Goal: Find specific page/section: Find specific page/section

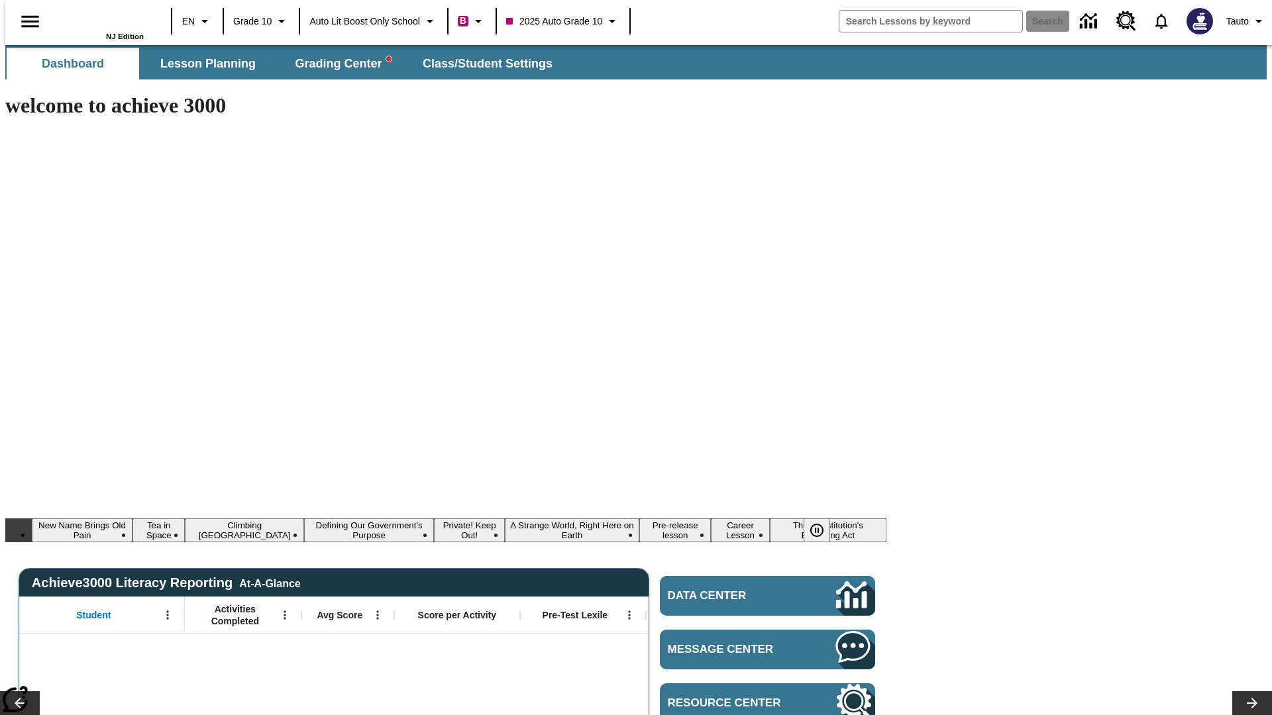
type input "-1"
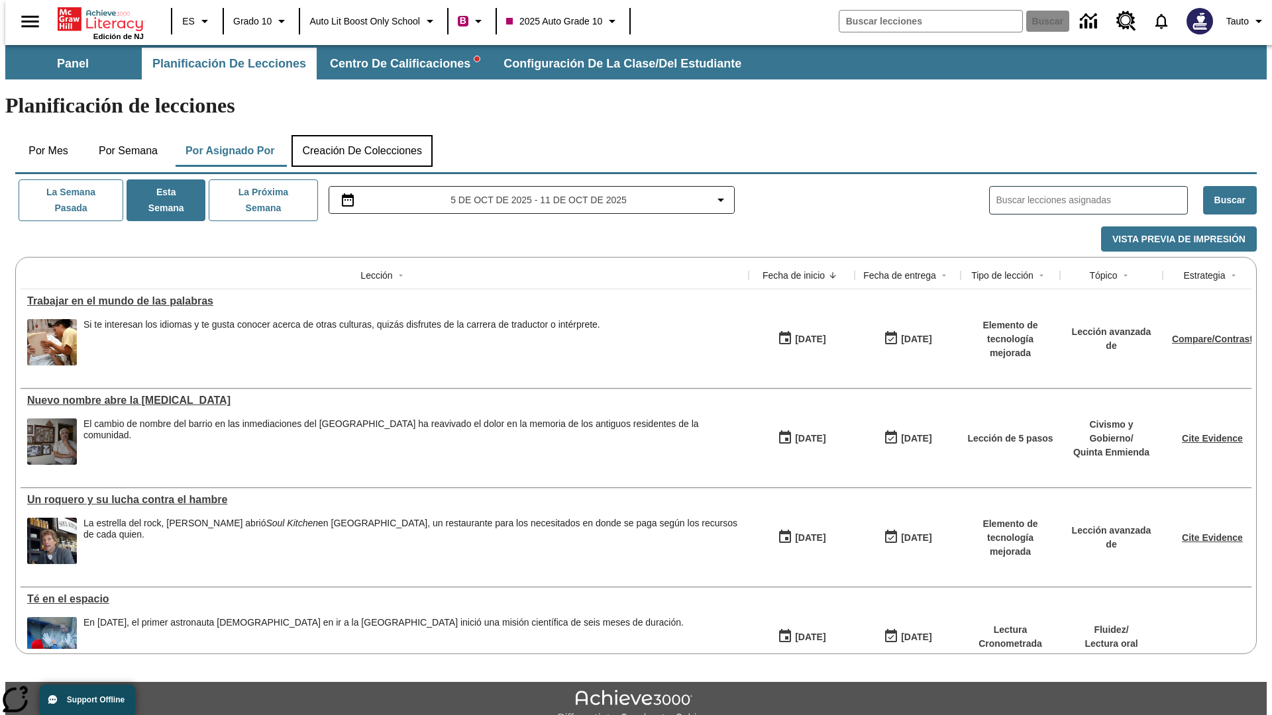
click at [359, 135] on button "Creación de colecciones" at bounding box center [361, 151] width 141 height 32
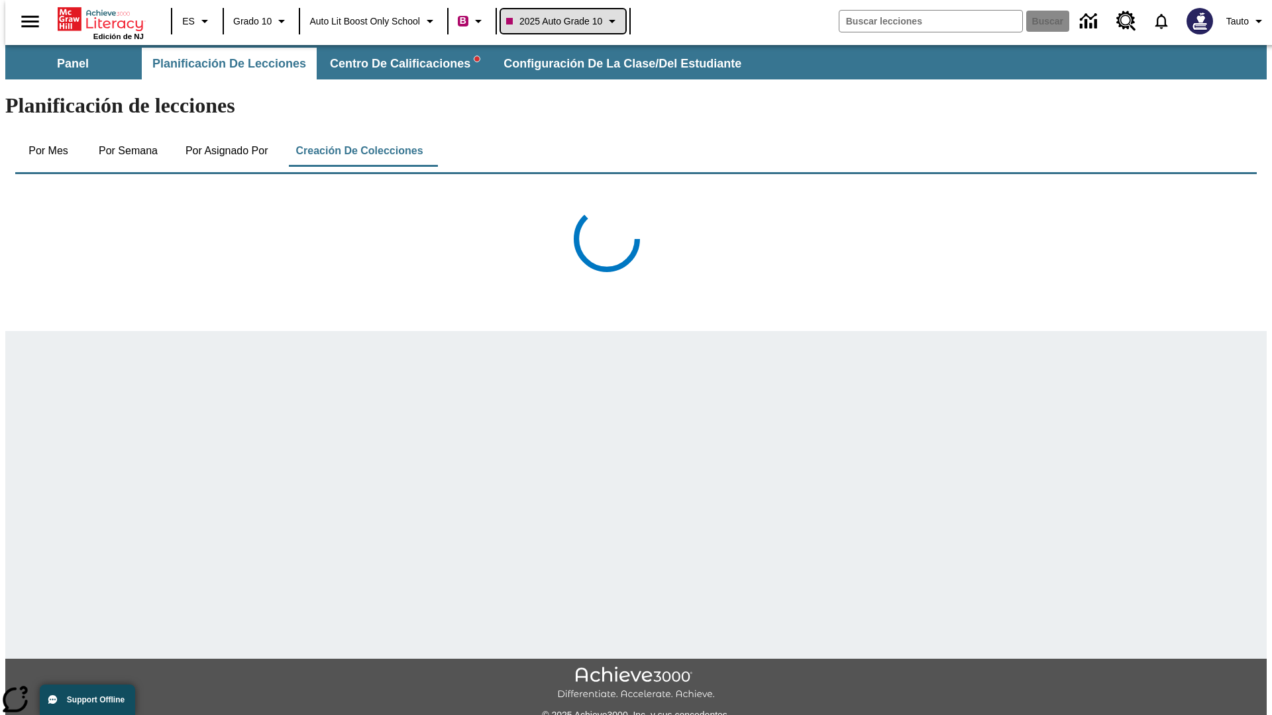
click at [564, 21] on span "2025 Auto Grade 10" at bounding box center [554, 22] width 96 height 14
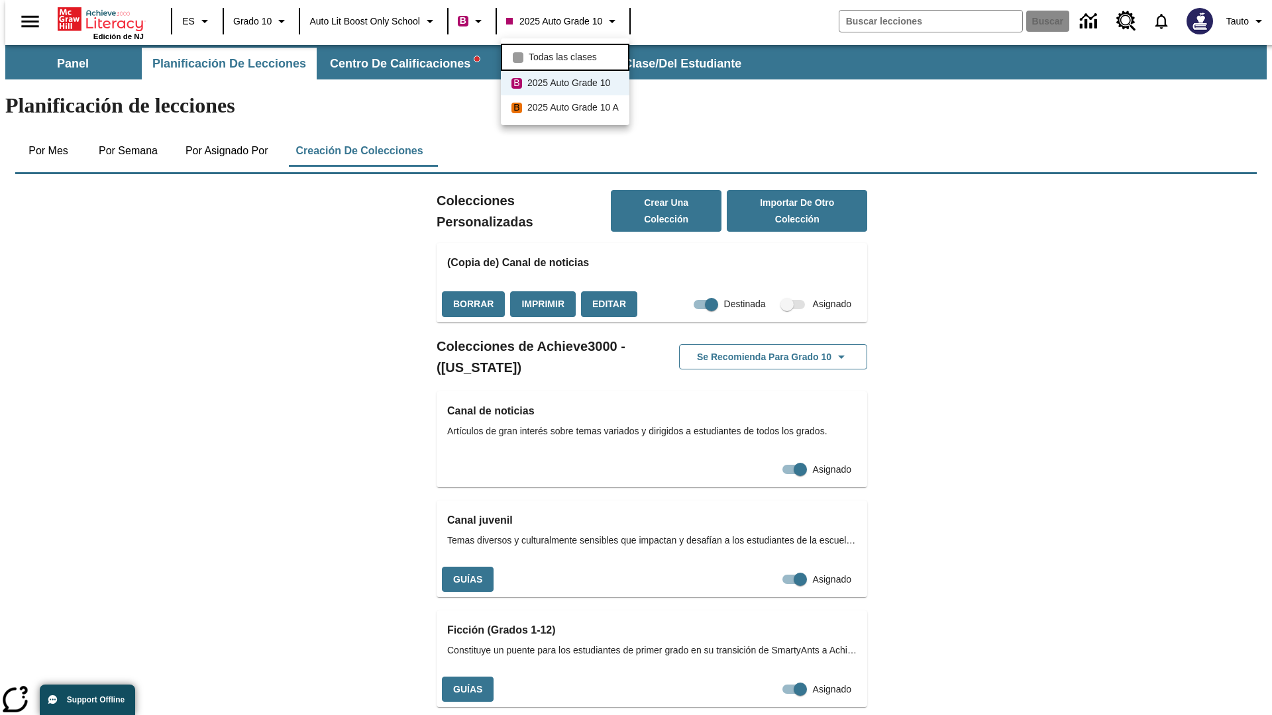
click at [566, 56] on span "Todas las clases" at bounding box center [563, 57] width 68 height 14
